Goal: Task Accomplishment & Management: Manage account settings

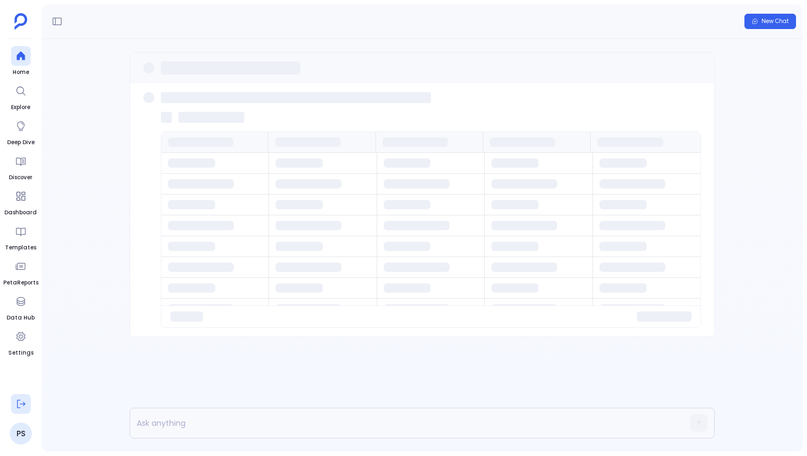
click at [24, 400] on icon at bounding box center [20, 404] width 11 height 11
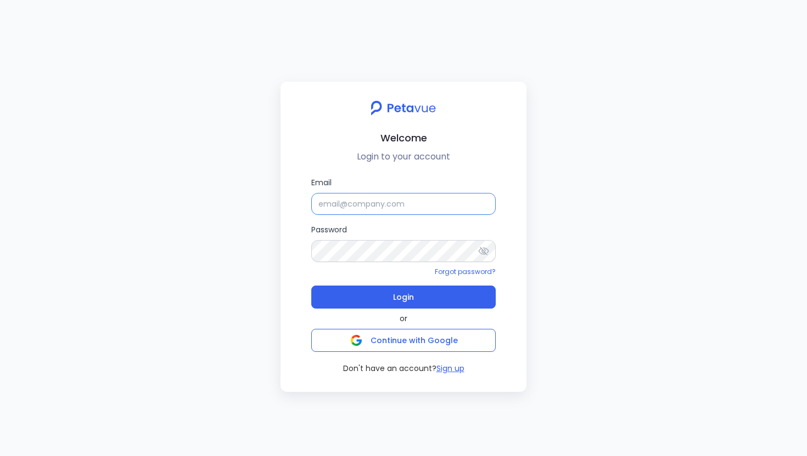
click at [341, 194] on input "Email" at bounding box center [403, 204] width 184 height 22
type input "[EMAIL_ADDRESS][DOMAIN_NAME]"
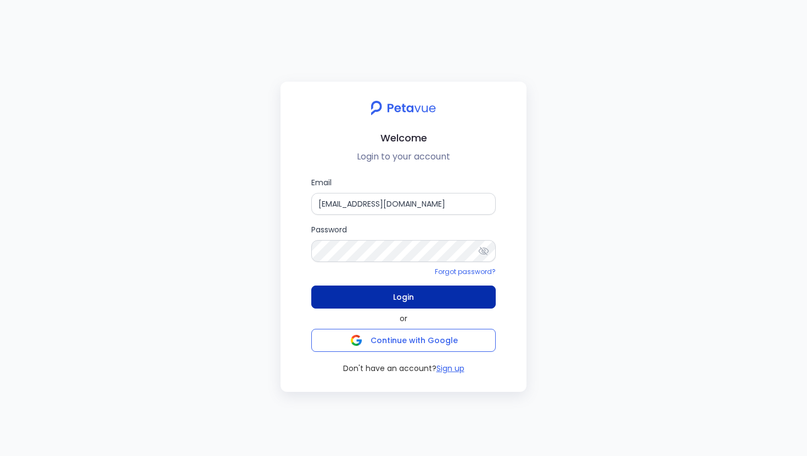
click at [385, 298] on button "Login" at bounding box center [403, 297] width 184 height 23
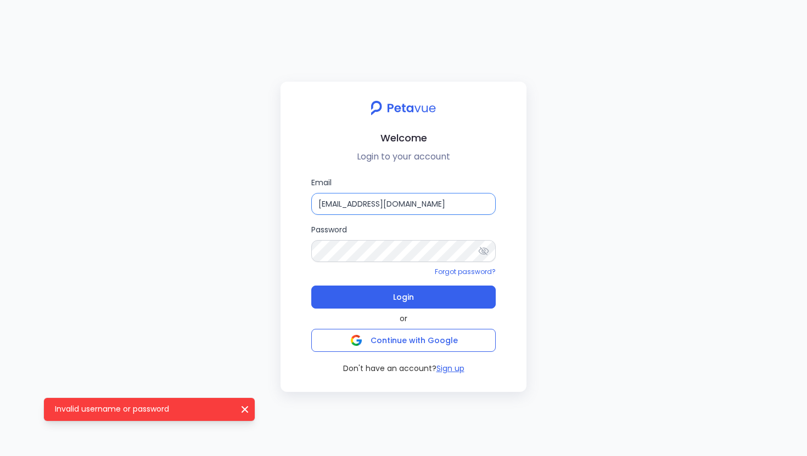
click at [409, 204] on input "[EMAIL_ADDRESS][DOMAIN_NAME]" at bounding box center [403, 204] width 184 height 22
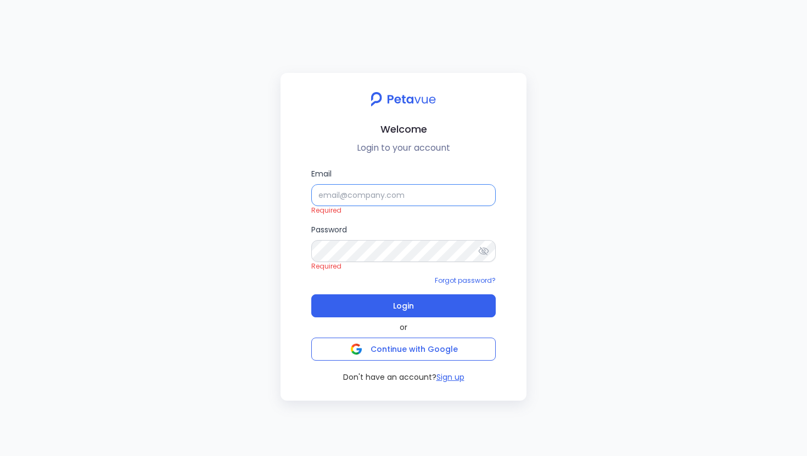
click at [346, 199] on input "Email" at bounding box center [403, 195] width 184 height 22
type input "[EMAIL_ADDRESS][DOMAIN_NAME]"
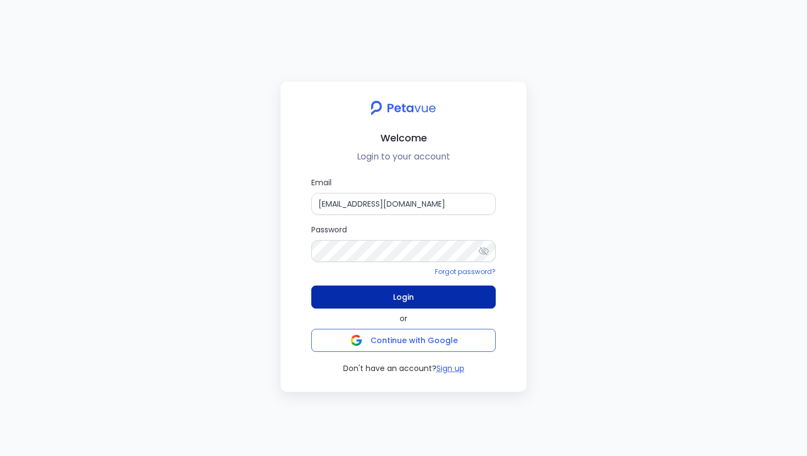
click at [418, 294] on button "Login" at bounding box center [403, 297] width 184 height 23
